Goal: Task Accomplishment & Management: Manage account settings

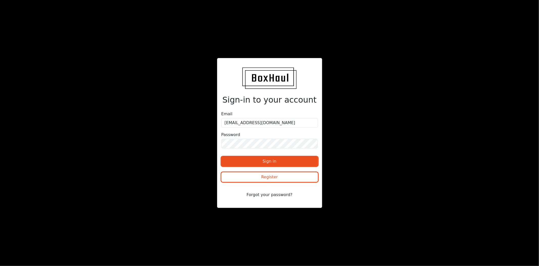
click at [404, 146] on div "Sign-in to your account Email saif.khalaf@boxhaul.co.uk Password Sign in Regist…" at bounding box center [270, 132] width 270 height 149
click at [298, 158] on button "Sign in" at bounding box center [270, 161] width 97 height 10
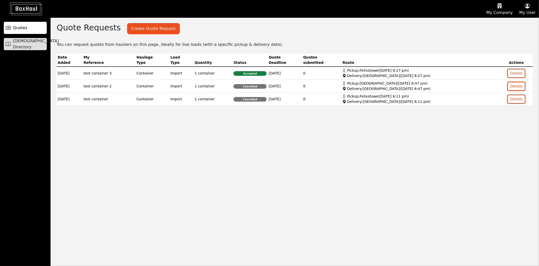
click at [41, 42] on span "[DEMOGRAPHIC_DATA] Directory" at bounding box center [36, 44] width 46 height 12
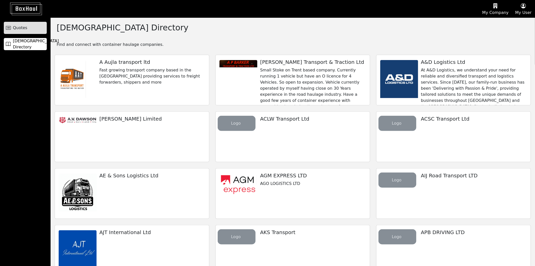
click at [37, 29] on link "Quotes" at bounding box center [25, 28] width 43 height 12
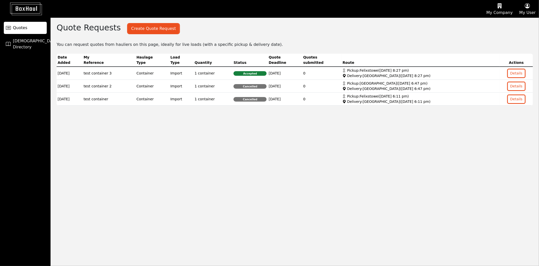
click at [502, 10] on button "My Company" at bounding box center [499, 8] width 33 height 17
click at [499, 22] on div "Company Profile" at bounding box center [493, 24] width 45 height 8
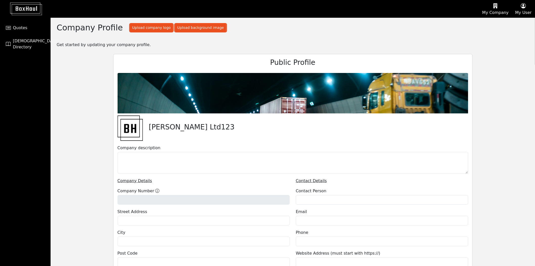
click at [525, 12] on button "My User" at bounding box center [523, 8] width 23 height 17
click at [519, 20] on div "User Profile" at bounding box center [515, 24] width 40 height 8
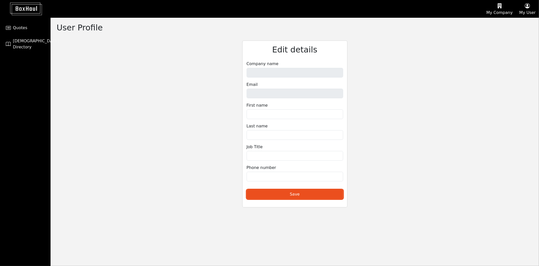
type input "[PERSON_NAME] Ltd123"
type input "[EMAIL_ADDRESS][DOMAIN_NAME]"
type input "Shipper"
type input "Test"
type input "1234567891"
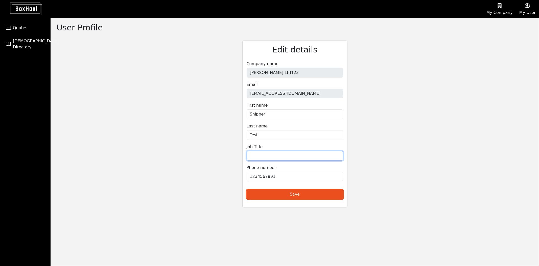
click at [283, 155] on input "text" at bounding box center [295, 156] width 97 height 10
type input "1"
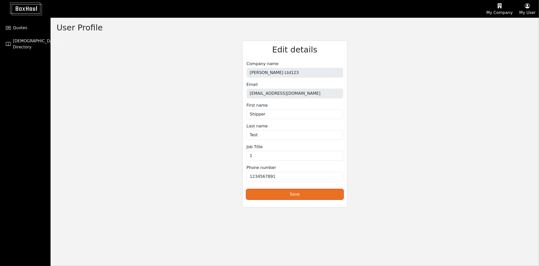
click at [313, 195] on button "Save" at bounding box center [295, 194] width 97 height 10
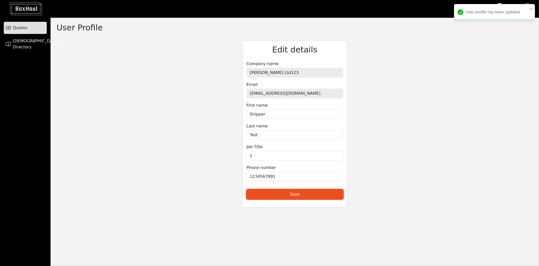
click at [32, 32] on link "Quotes" at bounding box center [25, 28] width 43 height 12
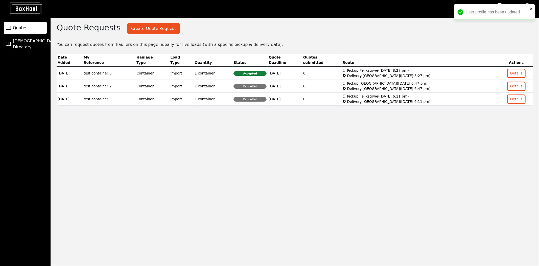
click at [533, 9] on icon "close" at bounding box center [532, 9] width 3 height 3
click at [528, 12] on button "My User" at bounding box center [527, 8] width 23 height 17
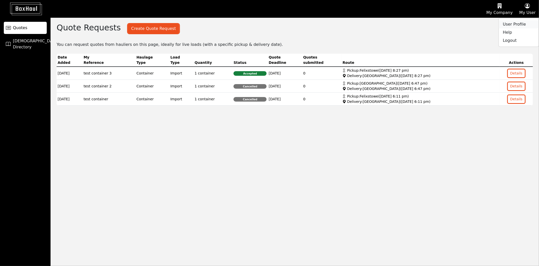
click at [522, 23] on div "User Profile" at bounding box center [519, 24] width 40 height 8
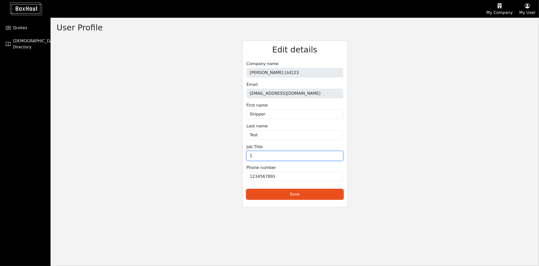
drag, startPoint x: 226, startPoint y: 156, endPoint x: 214, endPoint y: 155, distance: 12.2
click at [221, 156] on div "Edit details Company name [PERSON_NAME] Ltd123 Email [EMAIL_ADDRESS][PERSON_NAM…" at bounding box center [295, 123] width 245 height 166
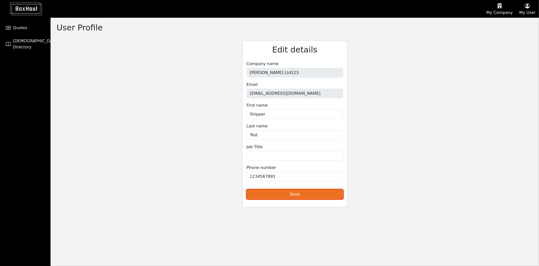
click at [301, 196] on button "Save" at bounding box center [295, 194] width 97 height 10
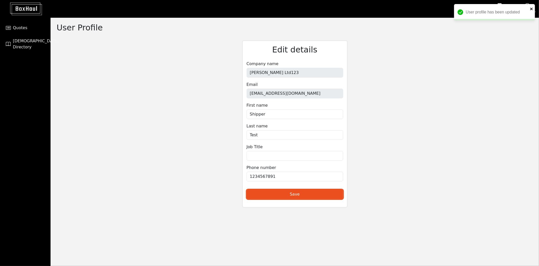
click at [532, 9] on icon "close" at bounding box center [532, 9] width 3 height 3
click at [525, 13] on div "User profile has been updated" at bounding box center [494, 14] width 81 height 20
click at [525, 15] on button "My User" at bounding box center [527, 8] width 23 height 17
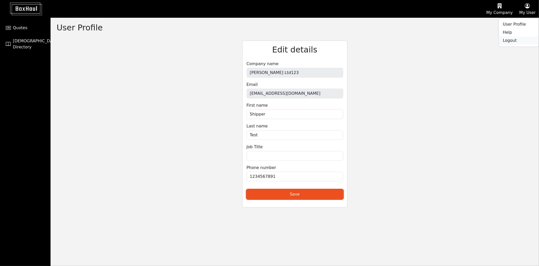
click at [516, 43] on link "Logout" at bounding box center [519, 40] width 40 height 8
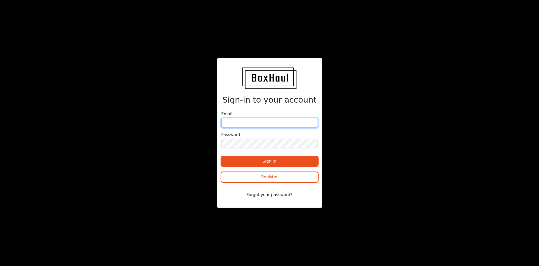
type input "[EMAIL_ADDRESS][DOMAIN_NAME]"
click at [149, 46] on div "Sign-in to your account Email [EMAIL_ADDRESS][DOMAIN_NAME] Password Sign in Reg…" at bounding box center [269, 133] width 539 height 266
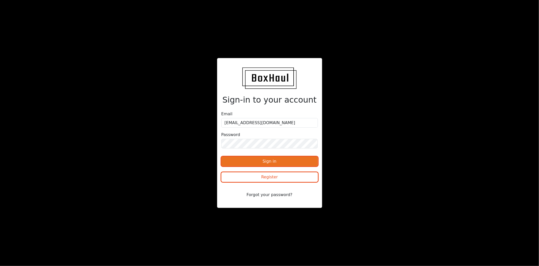
click at [286, 161] on button "Sign in" at bounding box center [270, 161] width 97 height 10
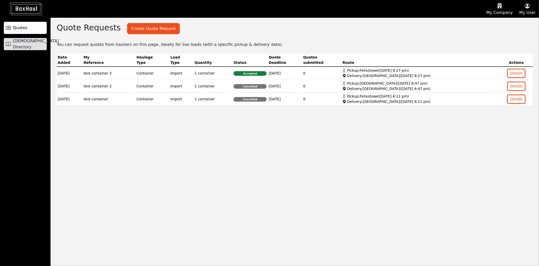
click at [37, 48] on link "[DEMOGRAPHIC_DATA] Directory" at bounding box center [25, 44] width 43 height 12
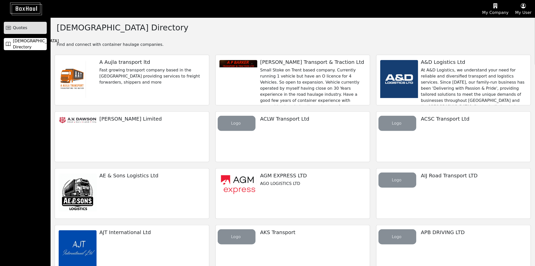
click at [35, 28] on link "Quotes" at bounding box center [25, 28] width 43 height 12
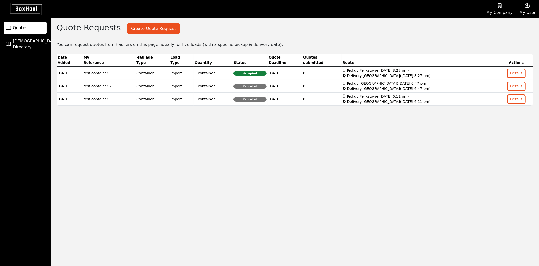
click at [528, 10] on button "My User" at bounding box center [527, 8] width 23 height 17
click at [518, 23] on div "User Profile" at bounding box center [519, 24] width 40 height 8
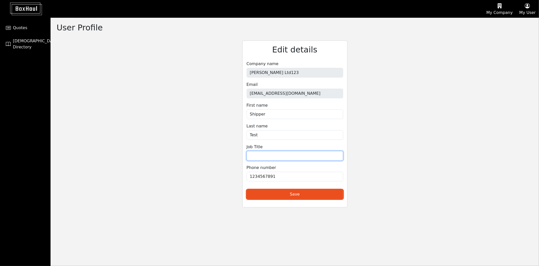
click at [282, 152] on input "text" at bounding box center [295, 156] width 97 height 10
type input "1"
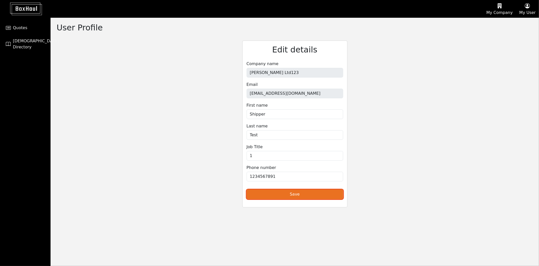
click at [323, 198] on button "Save" at bounding box center [295, 194] width 97 height 10
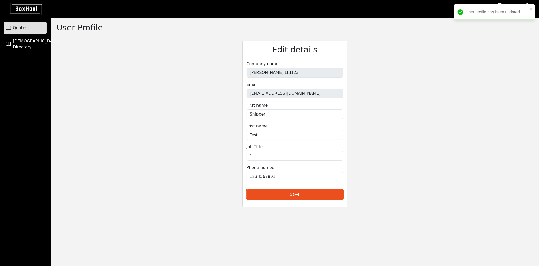
click at [27, 25] on link "Quotes" at bounding box center [25, 28] width 43 height 12
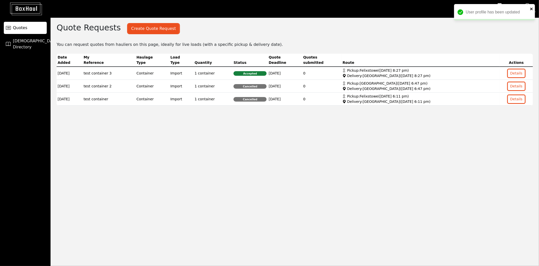
click at [530, 7] on icon "close" at bounding box center [532, 9] width 4 height 4
click at [527, 13] on div "User profile has been updated" at bounding box center [494, 14] width 81 height 20
click at [522, 13] on button "My User" at bounding box center [527, 8] width 23 height 17
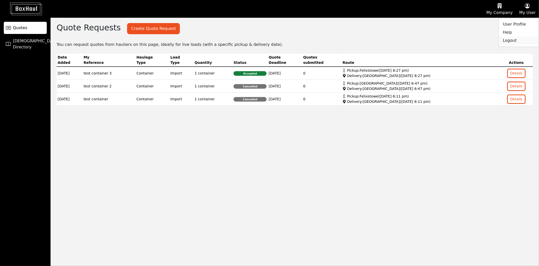
click at [517, 41] on link "Logout" at bounding box center [519, 40] width 40 height 8
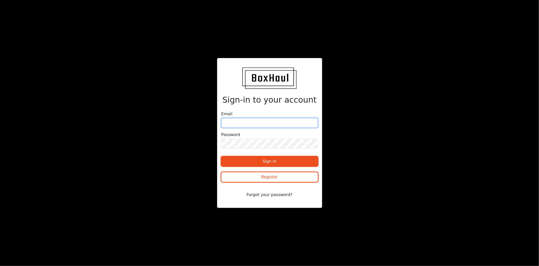
type input "[EMAIL_ADDRESS][DOMAIN_NAME]"
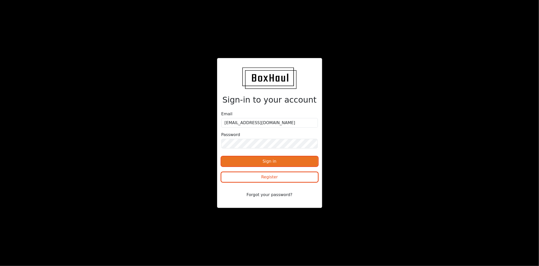
click at [302, 163] on button "Sign in" at bounding box center [270, 161] width 97 height 10
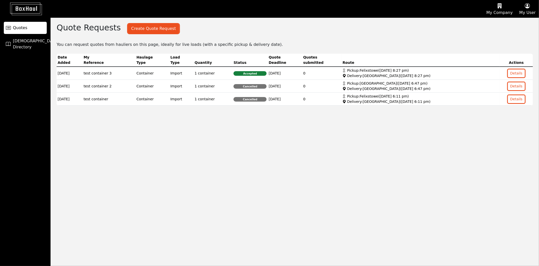
click at [527, 14] on button "My User" at bounding box center [527, 8] width 23 height 17
click at [517, 24] on div "User Profile" at bounding box center [519, 24] width 40 height 8
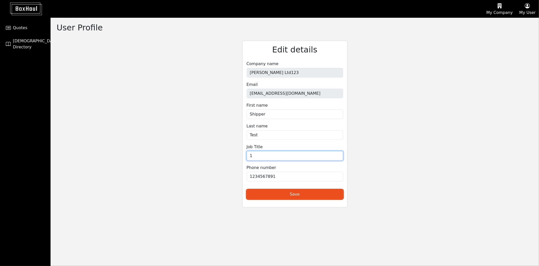
drag, startPoint x: 259, startPoint y: 155, endPoint x: 214, endPoint y: 153, distance: 45.0
click at [228, 156] on div "Edit details Company name [PERSON_NAME] Ltd123 Email [EMAIL_ADDRESS][PERSON_NAM…" at bounding box center [295, 123] width 245 height 166
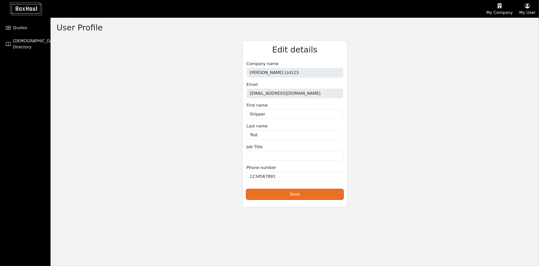
click at [302, 196] on button "Save" at bounding box center [295, 194] width 97 height 10
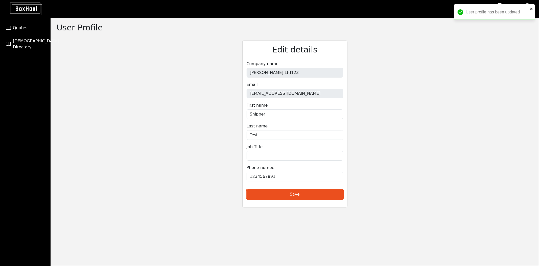
click at [532, 8] on icon "close" at bounding box center [532, 9] width 4 height 4
click at [526, 12] on div "My Company Company Profile User Management Pricing Plans My User User Profile H…" at bounding box center [269, 133] width 539 height 266
click at [524, 15] on button "My User" at bounding box center [527, 8] width 23 height 17
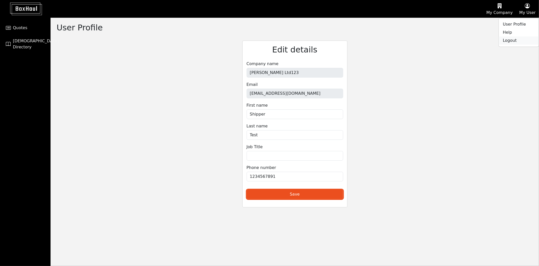
click at [514, 41] on link "Logout" at bounding box center [519, 40] width 40 height 8
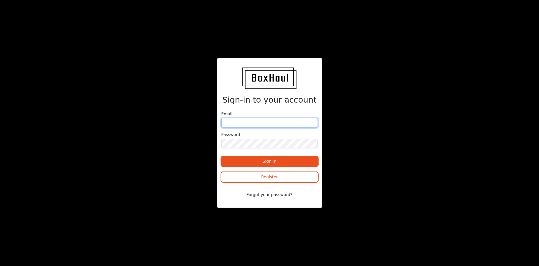
type input "[EMAIL_ADDRESS][DOMAIN_NAME]"
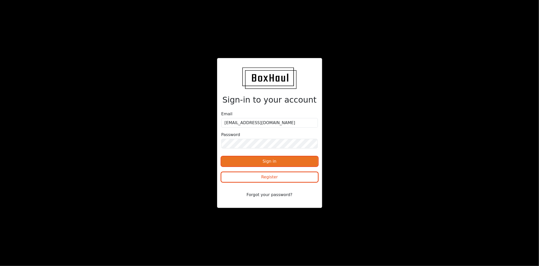
click at [293, 159] on button "Sign in" at bounding box center [270, 161] width 97 height 10
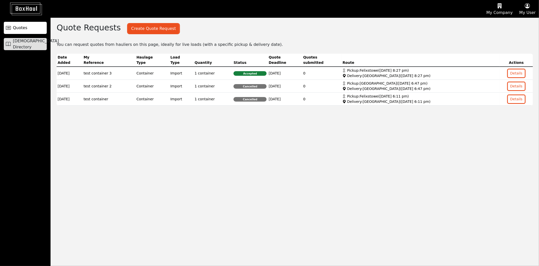
click at [37, 41] on span "[DEMOGRAPHIC_DATA] Directory" at bounding box center [36, 44] width 46 height 12
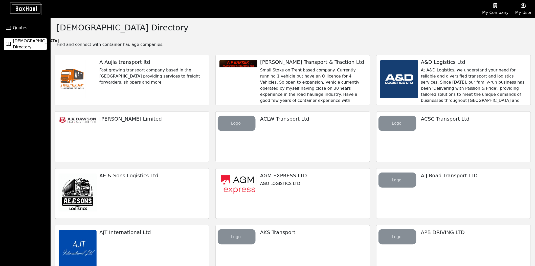
click at [488, 13] on button "My Company" at bounding box center [495, 8] width 33 height 17
click at [485, 30] on div "User Management" at bounding box center [489, 32] width 45 height 8
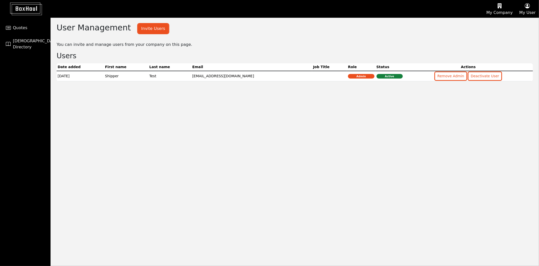
click at [497, 14] on button "My Company" at bounding box center [499, 8] width 33 height 17
click at [490, 25] on div "Company Profile" at bounding box center [493, 24] width 45 height 8
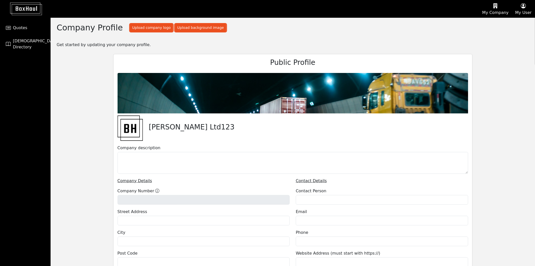
click at [318, 33] on div "Company Profile Upload company logo Upload background image Get started by upda…" at bounding box center [293, 191] width 484 height 347
click at [526, 12] on button "My User" at bounding box center [523, 8] width 23 height 17
click at [512, 42] on link "Logout" at bounding box center [515, 40] width 40 height 8
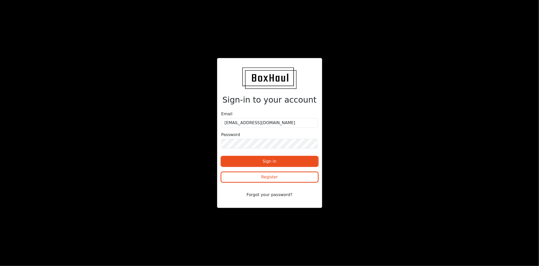
click at [282, 162] on button "Sign in" at bounding box center [270, 161] width 97 height 10
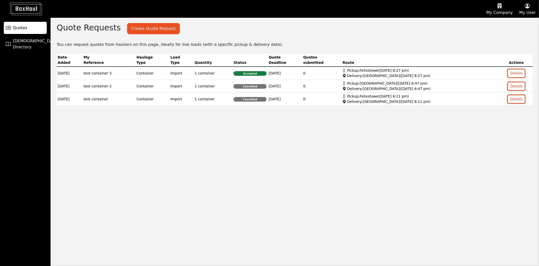
click at [529, 8] on icon "button" at bounding box center [528, 6] width 16 height 8
click at [519, 20] on div "User Profile" at bounding box center [519, 24] width 40 height 8
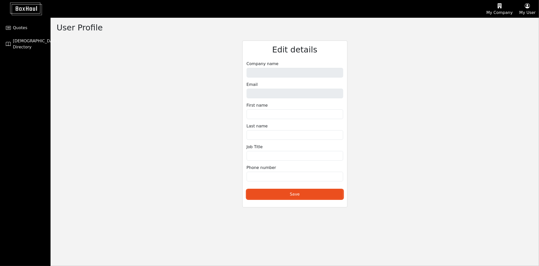
type input "[PERSON_NAME] Ltd123"
type input "[EMAIL_ADDRESS][DOMAIN_NAME]"
type input "Shipper"
type input "Test"
type input "1234567891"
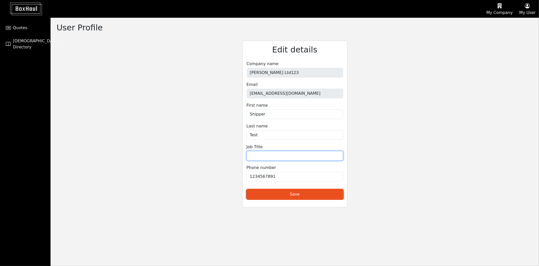
click at [298, 158] on input "text" at bounding box center [295, 156] width 97 height 10
type input "1"
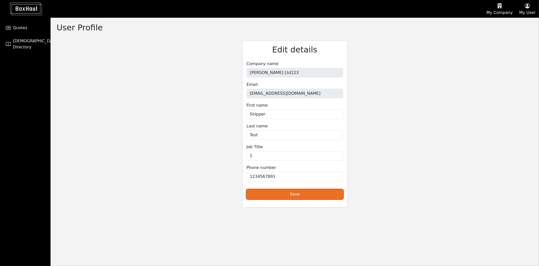
click at [312, 194] on button "Save" at bounding box center [295, 194] width 97 height 10
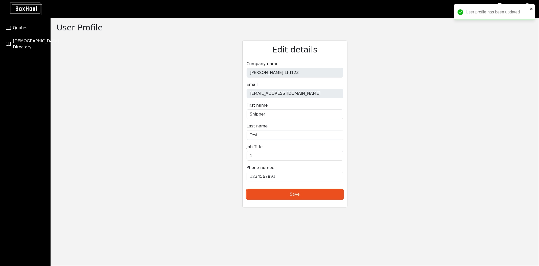
click at [534, 8] on icon "close" at bounding box center [532, 9] width 4 height 4
click at [528, 13] on div "User profile has been updated" at bounding box center [494, 14] width 81 height 20
click at [527, 14] on button "My User" at bounding box center [527, 8] width 23 height 17
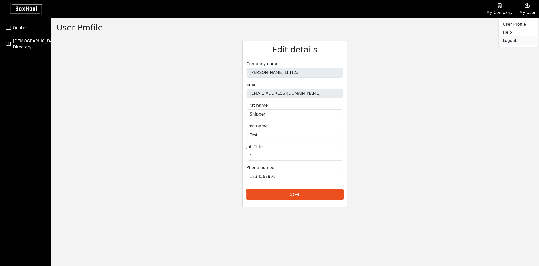
click at [522, 44] on link "Logout" at bounding box center [519, 40] width 40 height 8
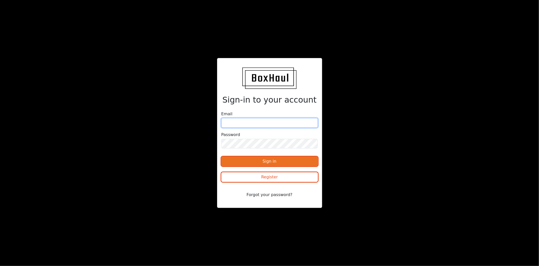
type input "[EMAIL_ADDRESS][DOMAIN_NAME]"
click at [293, 161] on button "Sign in" at bounding box center [270, 161] width 97 height 10
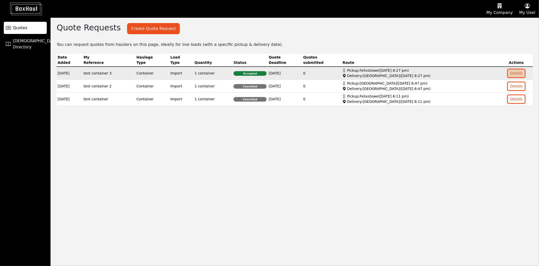
click at [515, 71] on button "Details" at bounding box center [516, 73] width 17 height 8
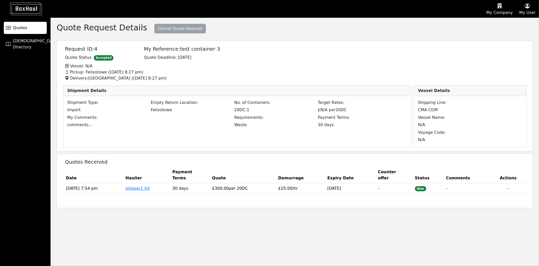
click at [530, 11] on button "My User" at bounding box center [527, 8] width 23 height 17
click at [526, 19] on ul "User Profile Help Logout" at bounding box center [519, 32] width 40 height 29
click at [532, 9] on button "My User" at bounding box center [527, 8] width 23 height 17
click at [525, 24] on div "User Profile" at bounding box center [519, 24] width 40 height 8
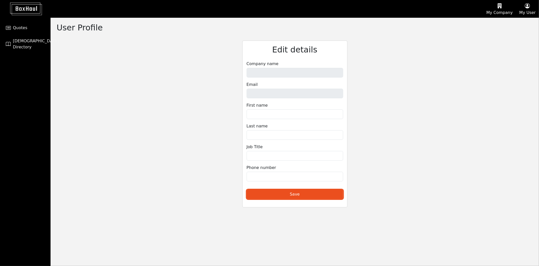
type input "[PERSON_NAME] Ltd123"
type input "[EMAIL_ADDRESS][DOMAIN_NAME]"
type input "Shipper"
type input "Test"
type input "1"
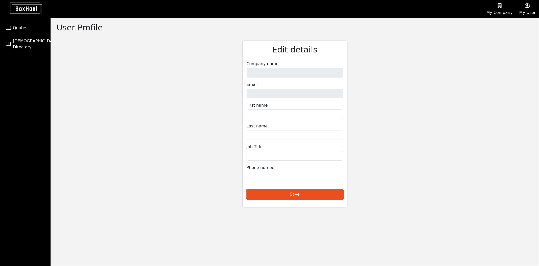
type input "1234567891"
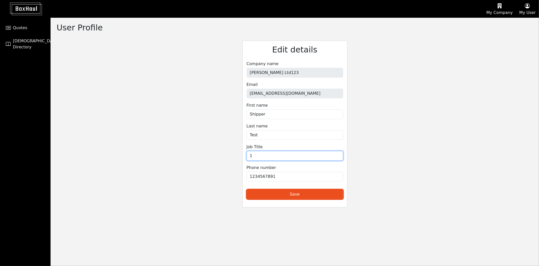
drag, startPoint x: 284, startPoint y: 157, endPoint x: 211, endPoint y: 160, distance: 73.1
click at [213, 160] on div "Edit details Company name [PERSON_NAME] Ltd123 Email [EMAIL_ADDRESS][PERSON_NAM…" at bounding box center [295, 123] width 245 height 166
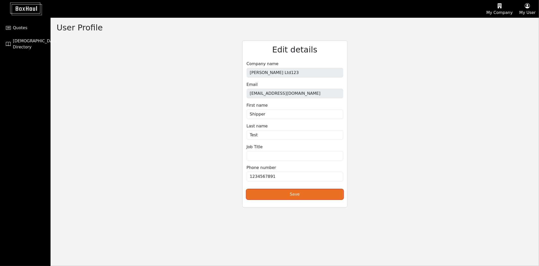
click at [294, 193] on button "Save" at bounding box center [295, 194] width 97 height 10
